Goal: Task Accomplishment & Management: Use online tool/utility

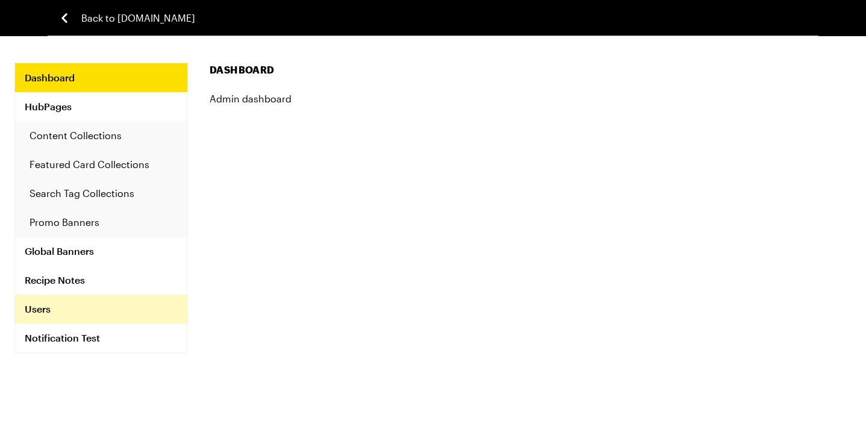
click at [48, 307] on link "Users" at bounding box center [101, 308] width 172 height 29
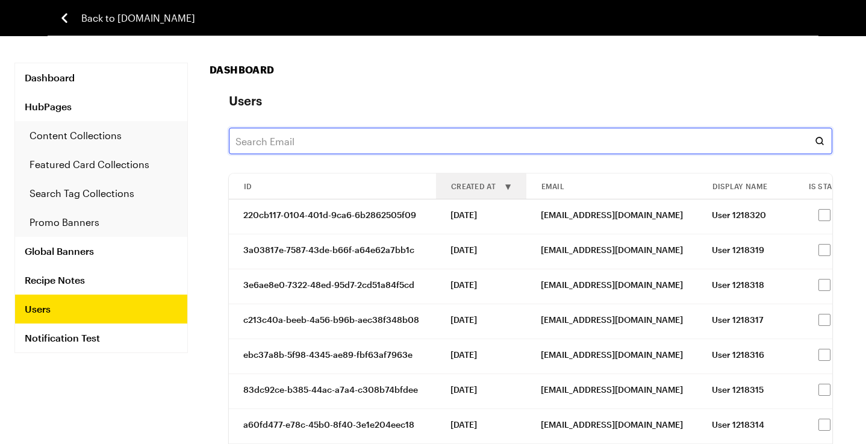
click at [343, 141] on input "text" at bounding box center [530, 141] width 603 height 26
paste input "vickiej608@yahoo.com"
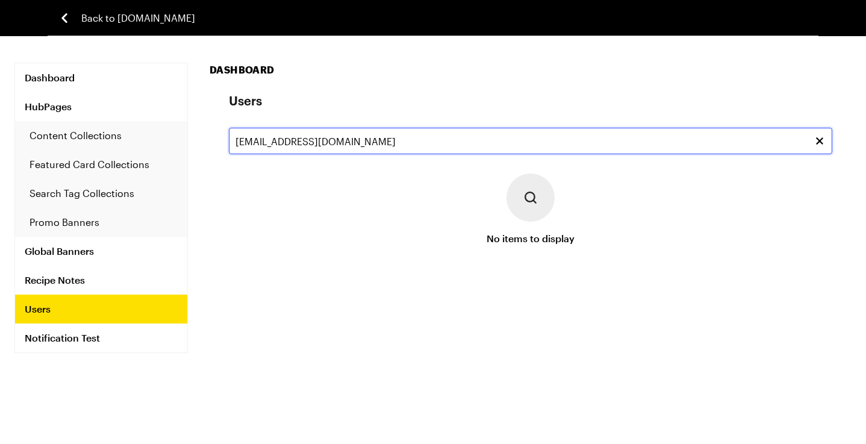
click at [267, 145] on input "vickiej608@yahoo.com" at bounding box center [530, 141] width 603 height 26
paste input "latorajackson40@icloud"
type input "latorajackson40@icloud.com"
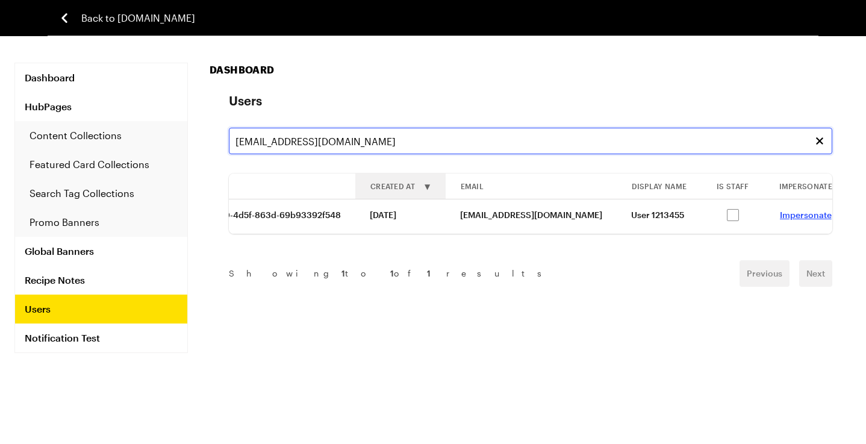
scroll to position [0, 105]
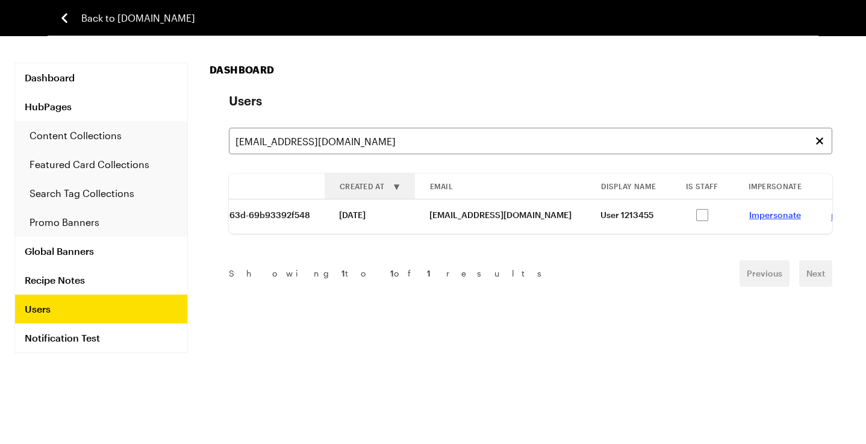
click at [749, 215] on link "Impersonate" at bounding box center [775, 214] width 52 height 10
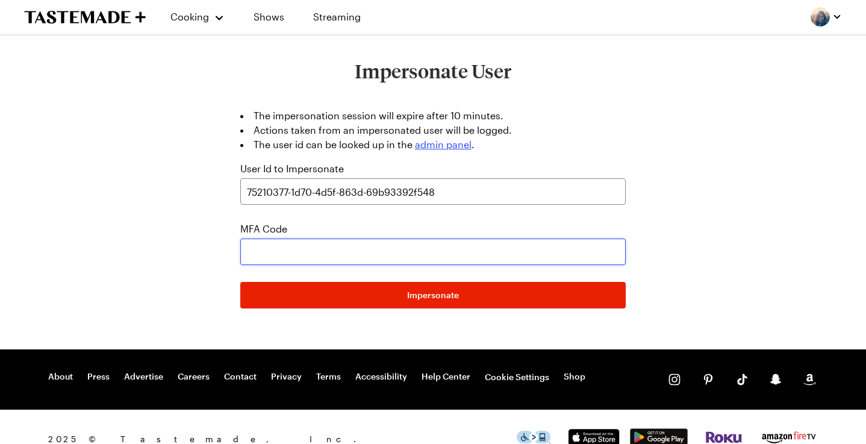
click at [362, 256] on input "text" at bounding box center [432, 251] width 385 height 26
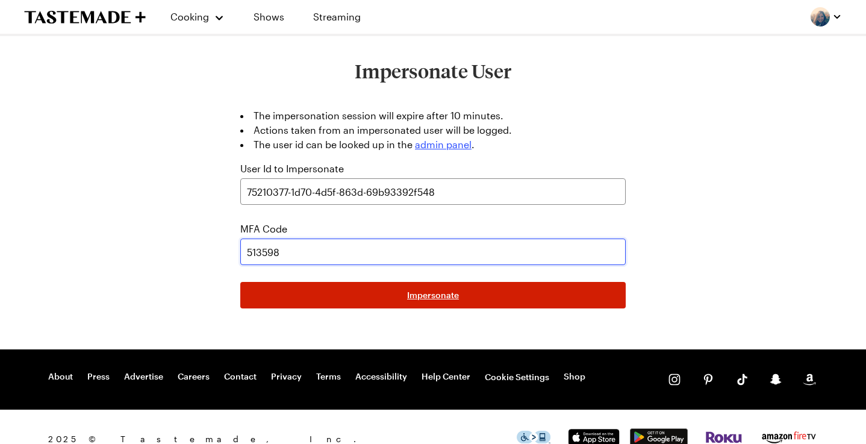
type input "513598"
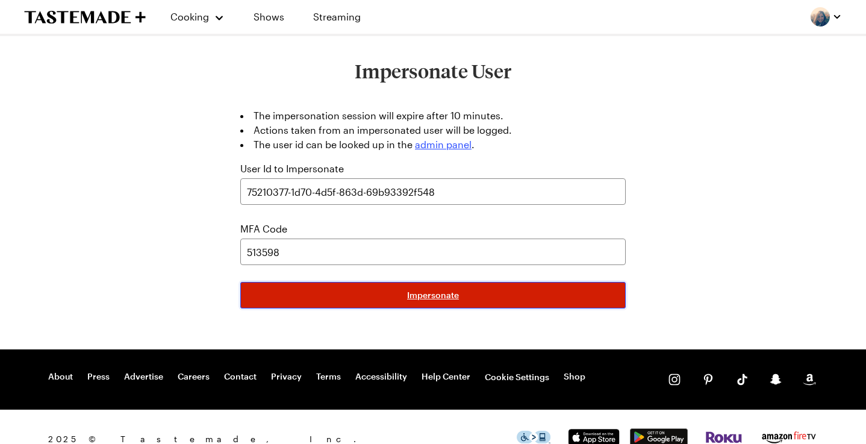
click at [544, 300] on button "Impersonate" at bounding box center [432, 295] width 385 height 26
